Goal: Check status: Check status

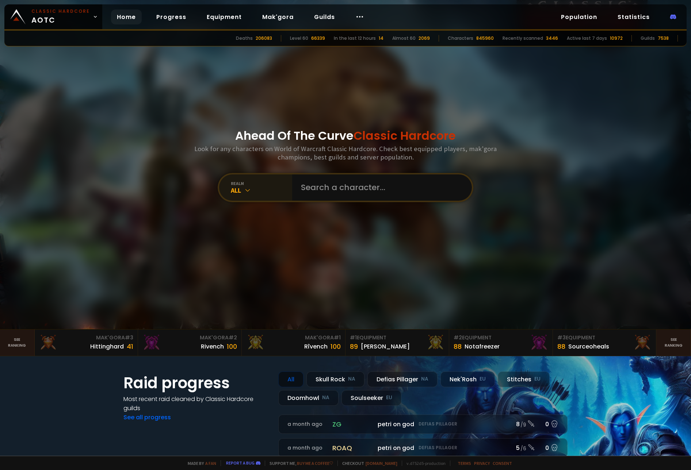
click at [246, 183] on div "realm" at bounding box center [261, 183] width 61 height 5
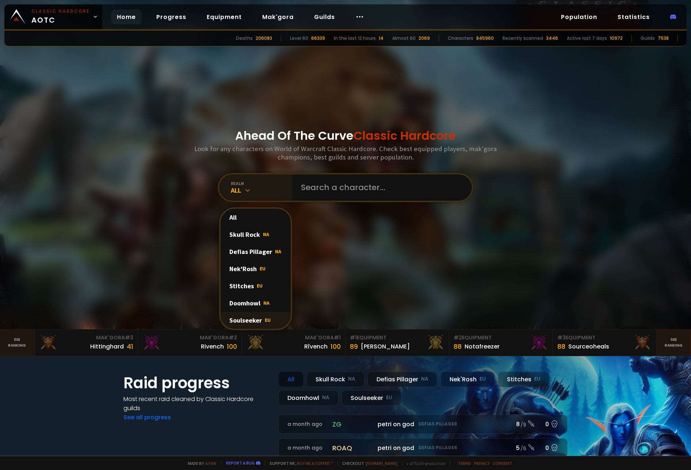
click at [246, 326] on div "Soulseeker EU" at bounding box center [256, 320] width 70 height 17
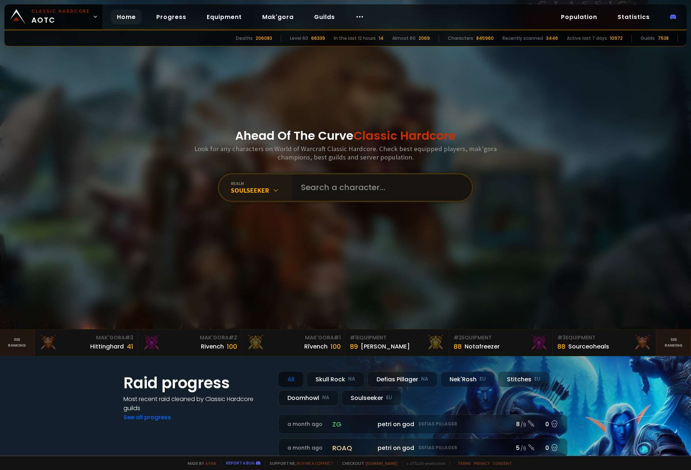
click at [373, 184] on input "text" at bounding box center [379, 188] width 166 height 26
type input "[PERSON_NAME]"
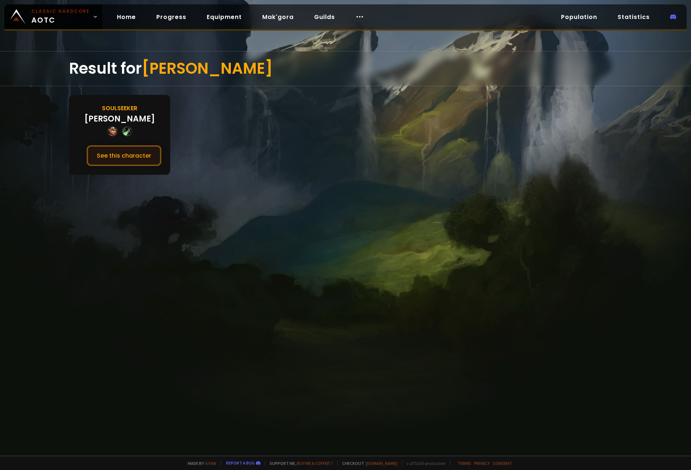
click at [121, 158] on button "See this character" at bounding box center [124, 155] width 75 height 21
